Goal: Use online tool/utility: Utilize a website feature to perform a specific function

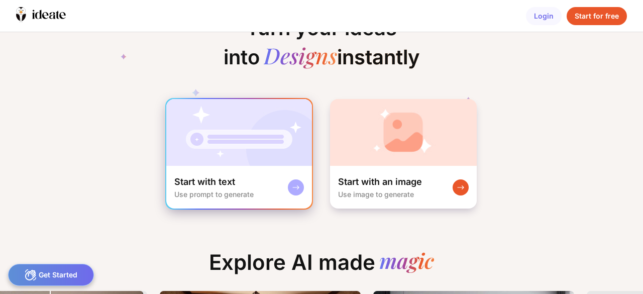
click at [265, 149] on img at bounding box center [239, 132] width 146 height 67
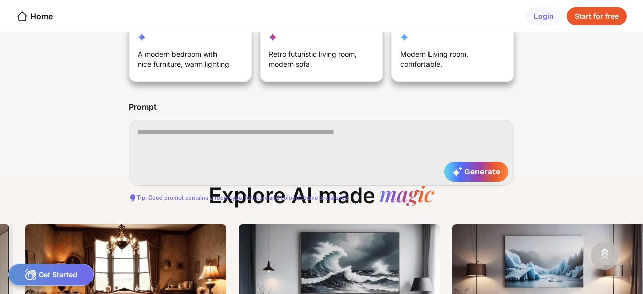
scroll to position [0, 1056]
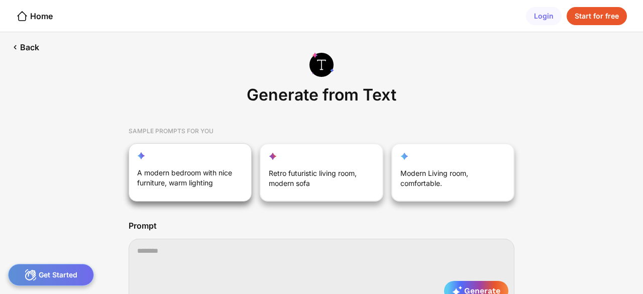
click at [260, 166] on div "A modern bedroom with nice furniture, warm lighting" at bounding box center [321, 172] width 123 height 58
type textarea "**********"
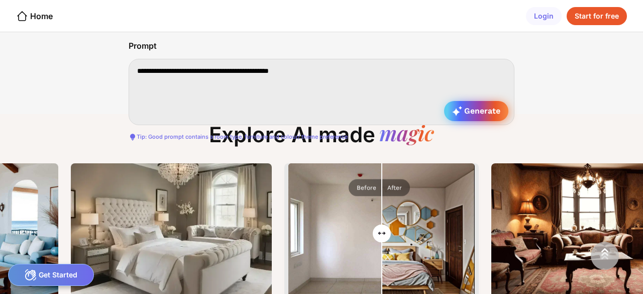
click at [469, 121] on div "Generate" at bounding box center [476, 111] width 64 height 20
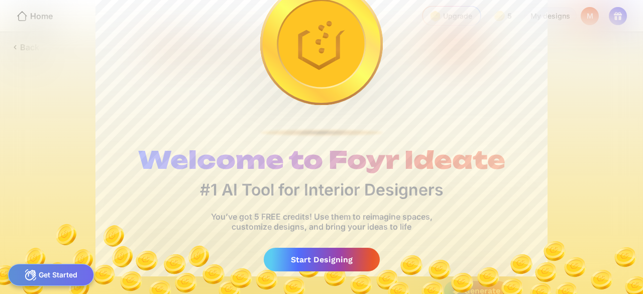
click at [69, 269] on div "Get Started" at bounding box center [51, 275] width 86 height 22
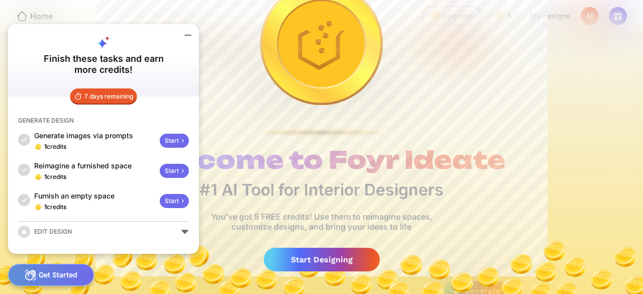
click at [170, 136] on div "Start" at bounding box center [174, 141] width 29 height 14
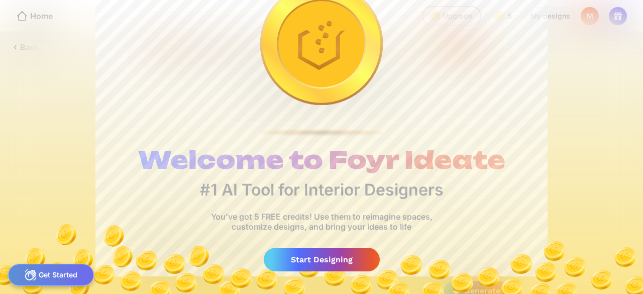
click at [58, 280] on div "Get Started" at bounding box center [51, 275] width 86 height 22
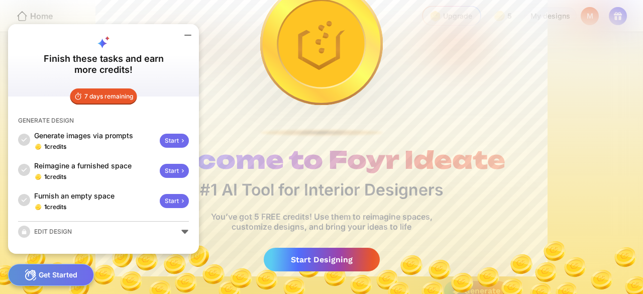
click at [176, 136] on div "Start" at bounding box center [174, 141] width 29 height 14
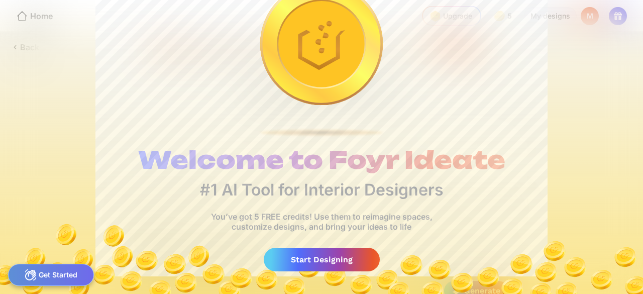
click at [61, 269] on div "Get Started" at bounding box center [51, 275] width 86 height 22
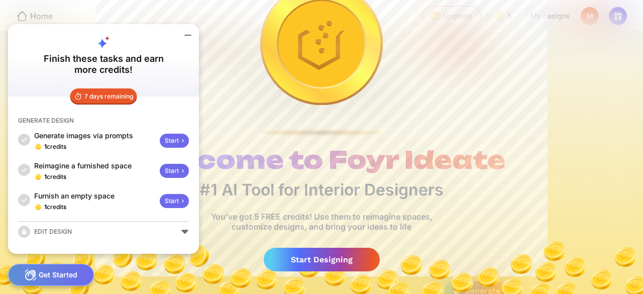
click at [175, 171] on div "Start" at bounding box center [174, 171] width 29 height 14
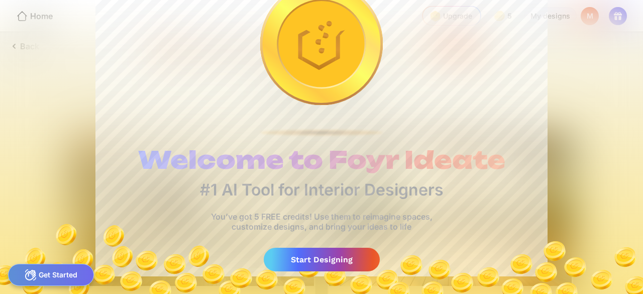
click at [59, 268] on div "Get Started" at bounding box center [51, 275] width 86 height 22
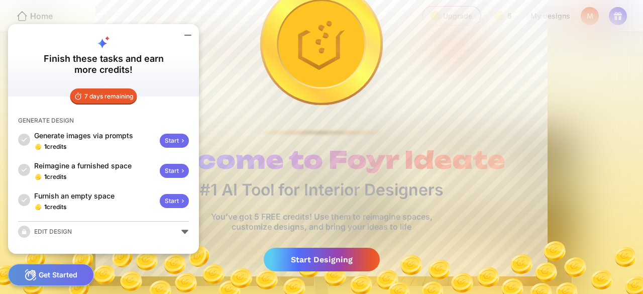
click at [170, 141] on div "Start" at bounding box center [174, 141] width 29 height 14
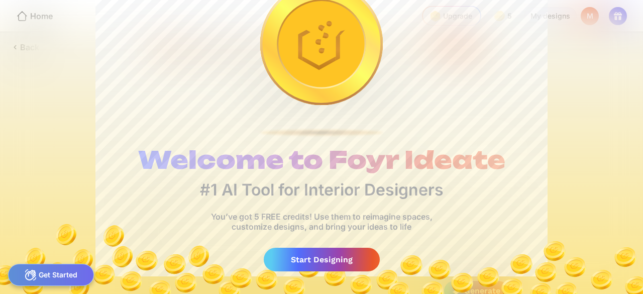
scroll to position [0, 10]
click at [30, 276] on icon at bounding box center [31, 275] width 12 height 12
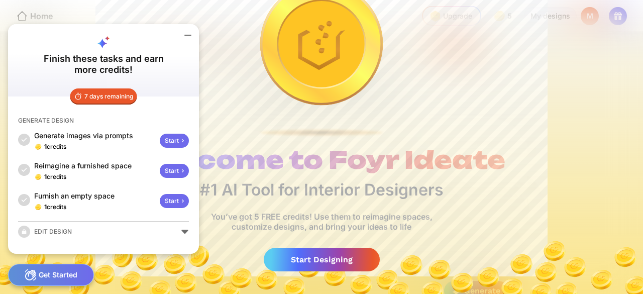
drag, startPoint x: 185, startPoint y: 229, endPoint x: 187, endPoint y: 164, distance: 64.3
click at [187, 164] on div "7 days remaining GENERATE DESIGN Generate images via prompts 1 credits Start Re…" at bounding box center [103, 174] width 191 height 157
drag, startPoint x: 187, startPoint y: 164, endPoint x: 177, endPoint y: 174, distance: 14.2
click at [177, 174] on div "Start" at bounding box center [174, 171] width 29 height 14
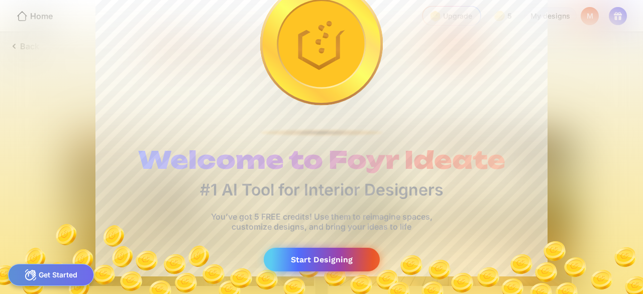
click at [360, 263] on div "Start Designing" at bounding box center [322, 260] width 116 height 24
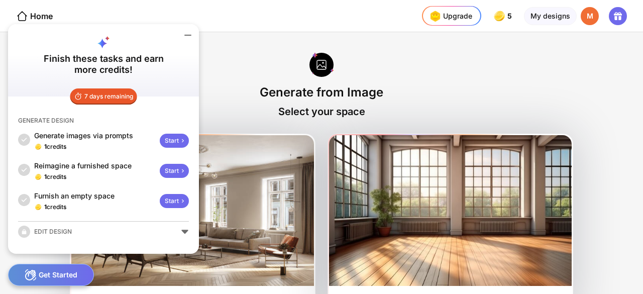
click at [180, 145] on icon at bounding box center [183, 141] width 8 height 8
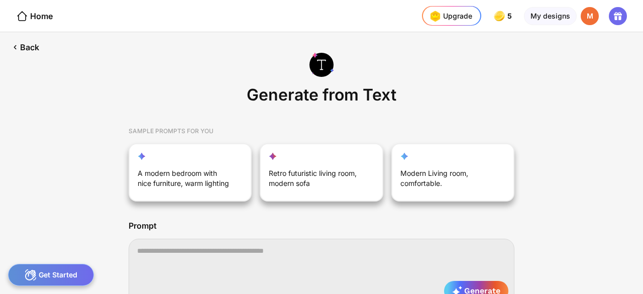
click at [66, 266] on div "Get Started" at bounding box center [51, 275] width 86 height 22
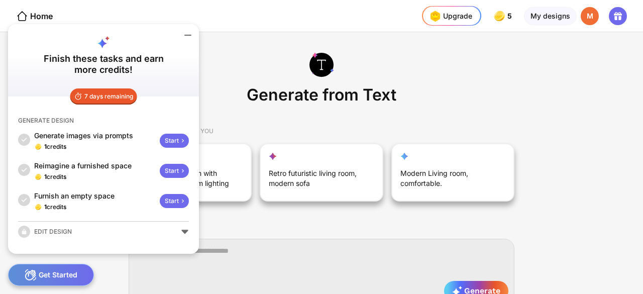
click at [176, 145] on div "Start" at bounding box center [174, 141] width 29 height 14
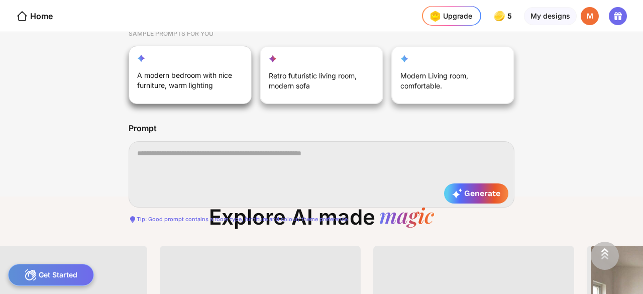
click at [198, 73] on div "A modern bedroom with nice furniture, warm lighting" at bounding box center [184, 82] width 95 height 24
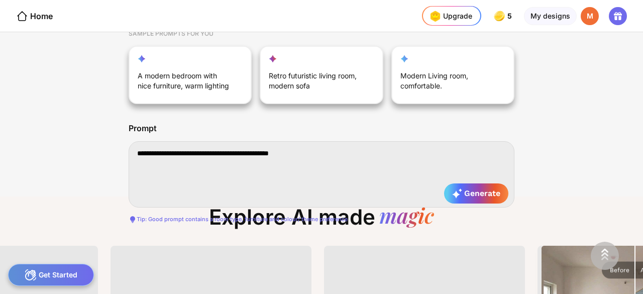
click at [200, 152] on textarea "**********" at bounding box center [322, 174] width 386 height 66
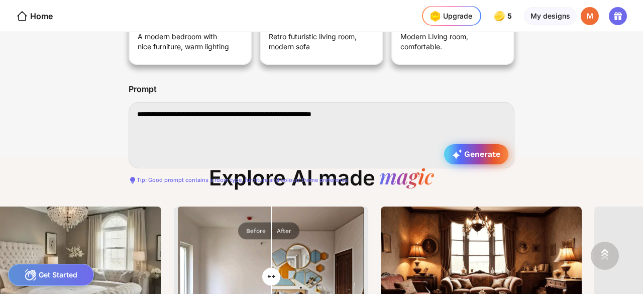
drag, startPoint x: 504, startPoint y: 143, endPoint x: 492, endPoint y: 150, distance: 14.2
click at [492, 150] on div "**********" at bounding box center [322, 136] width 386 height 68
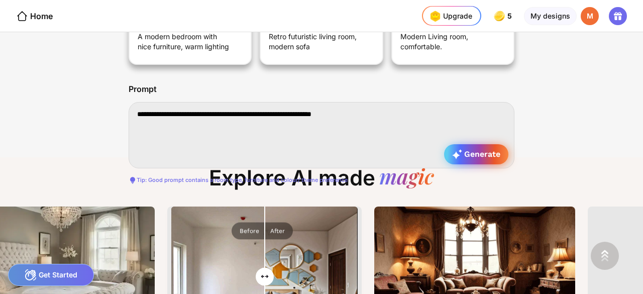
type textarea "**********"
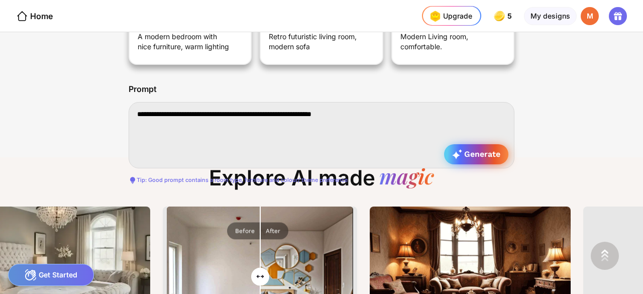
click at [492, 150] on span "Generate" at bounding box center [476, 154] width 48 height 10
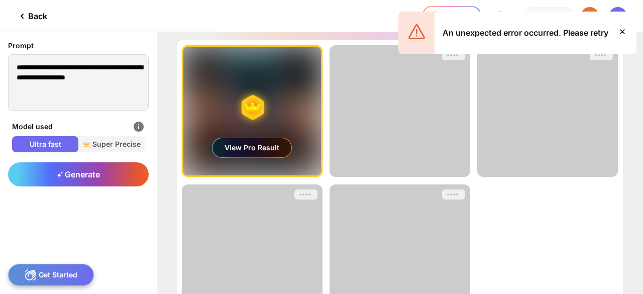
click at [624, 29] on icon at bounding box center [623, 32] width 12 height 12
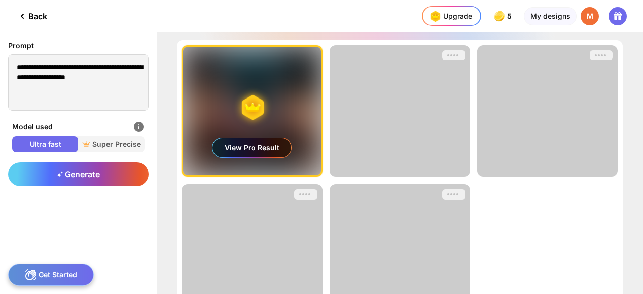
click at [624, 19] on icon at bounding box center [618, 16] width 12 height 12
click at [34, 17] on div "Back" at bounding box center [31, 16] width 31 height 12
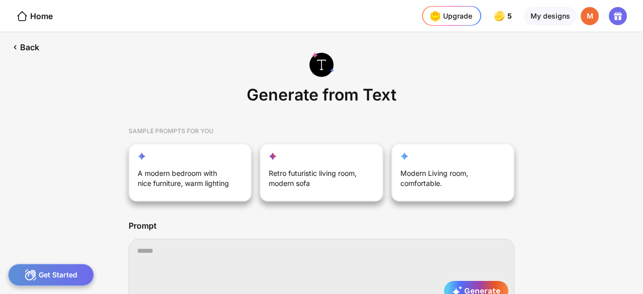
scroll to position [0, 13]
click at [305, 177] on div "Retro futuristic living room, modern sofa" at bounding box center [315, 180] width 95 height 24
type textarea "**********"
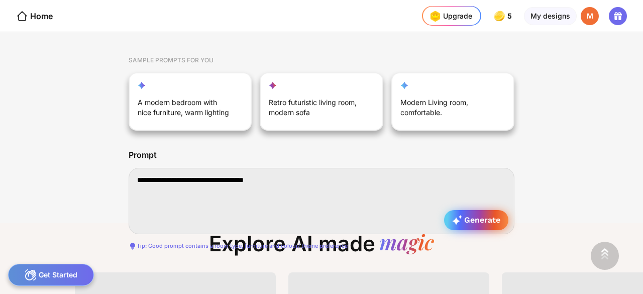
click at [495, 218] on span "Generate" at bounding box center [476, 220] width 48 height 10
